Goal: Transaction & Acquisition: Subscribe to service/newsletter

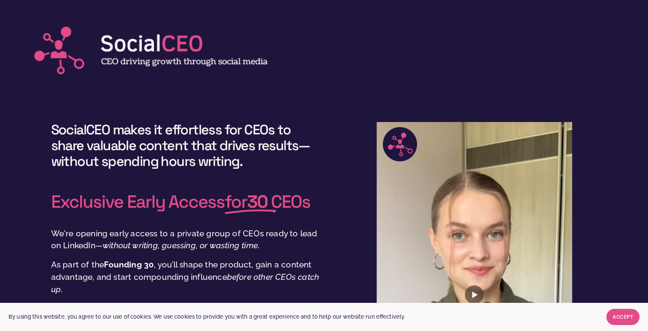
click at [627, 315] on span "Accept" at bounding box center [623, 316] width 20 height 7
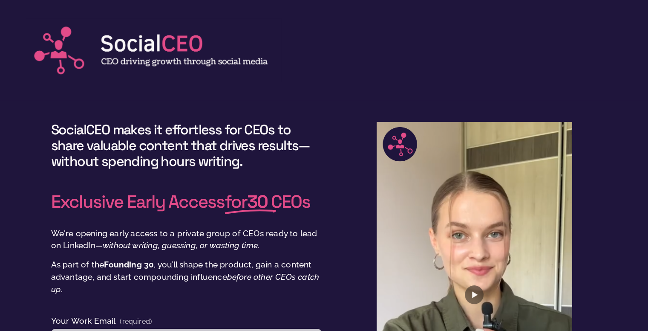
click at [239, 134] on h4 "SocialCEO makes it effortless for CEOs to share valuable content that drives re…" at bounding box center [186, 145] width 271 height 47
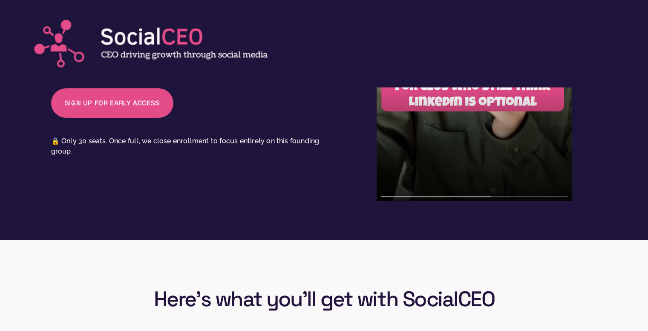
scroll to position [252, 0]
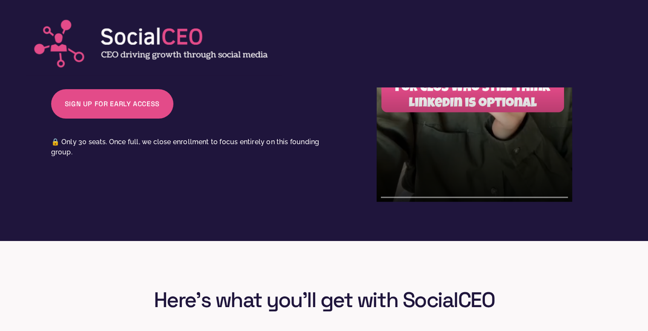
click at [130, 107] on button "Sign Up for Early Access Sign Up for Early Access" at bounding box center [112, 103] width 122 height 29
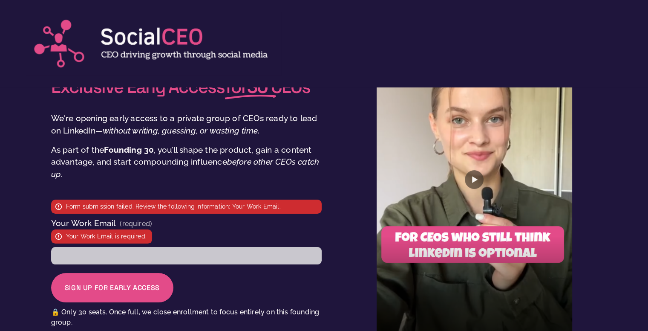
scroll to position [93, 0]
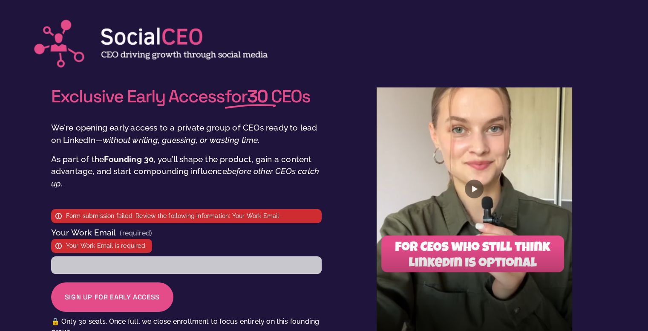
click at [142, 172] on p "As part of the Founding 30 , you’ll shape the product, gain a content advantage…" at bounding box center [186, 171] width 271 height 37
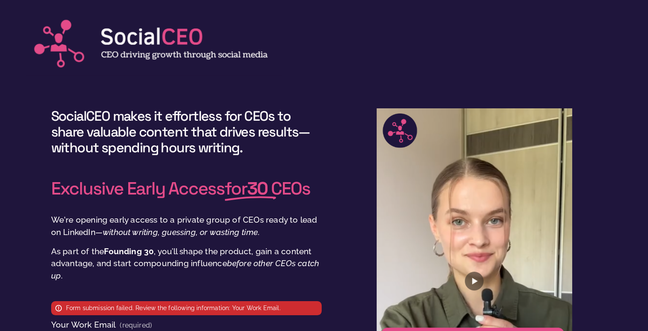
scroll to position [0, 0]
